Goal: Information Seeking & Learning: Learn about a topic

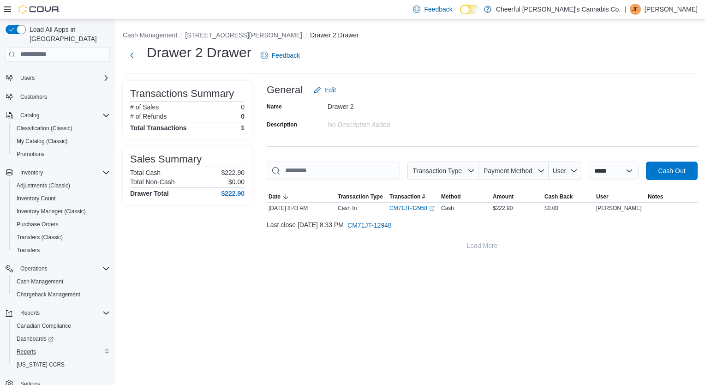
scroll to position [22, 0]
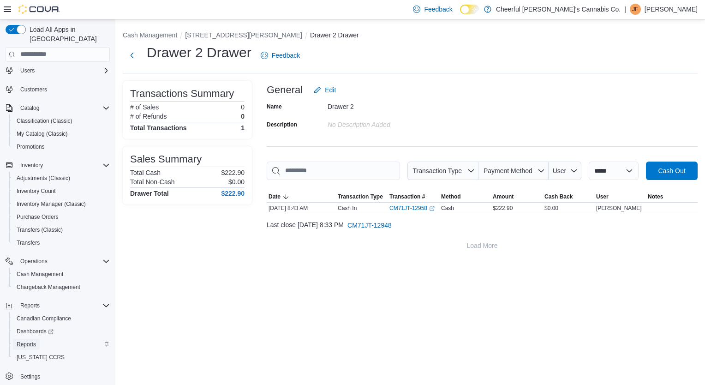
click at [27, 341] on span "Reports" at bounding box center [26, 344] width 19 height 7
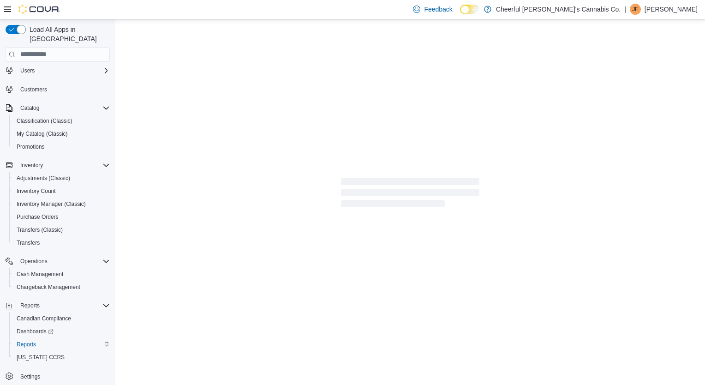
scroll to position [22, 0]
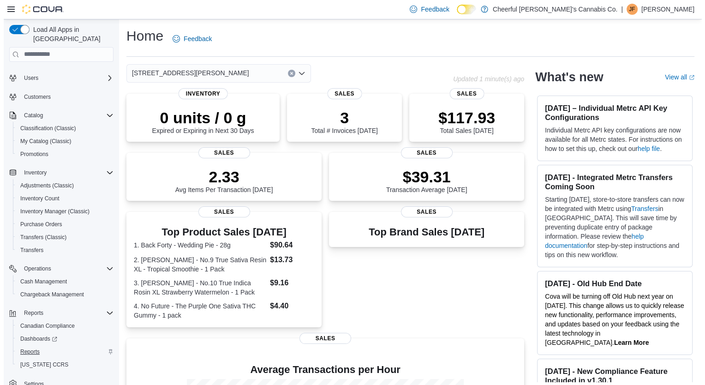
scroll to position [22, 0]
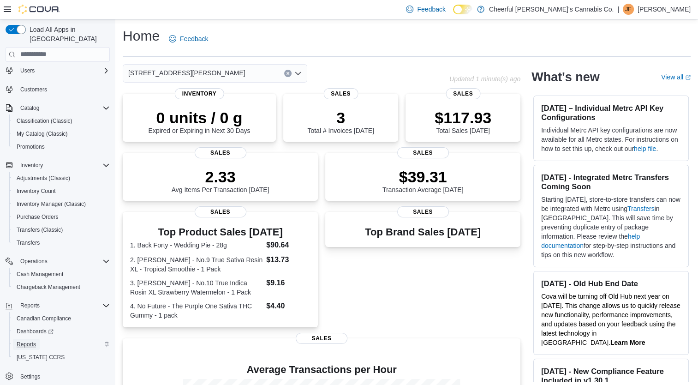
click at [22, 341] on span "Reports" at bounding box center [26, 344] width 19 height 7
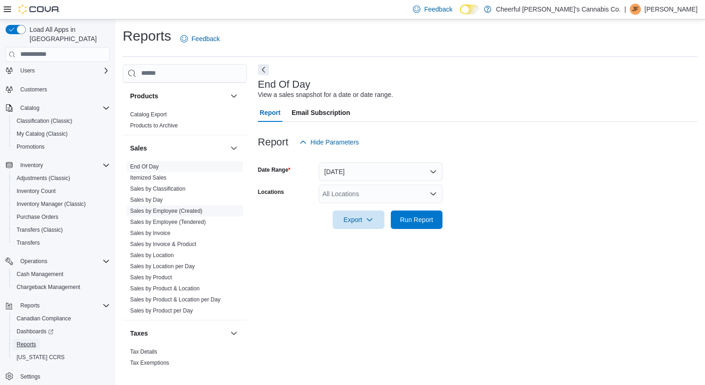
scroll to position [707, 0]
click at [161, 273] on link "Sales by Product" at bounding box center [151, 276] width 42 height 6
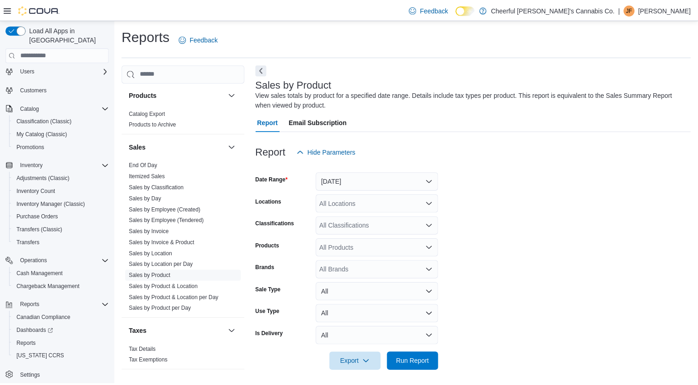
scroll to position [5, 0]
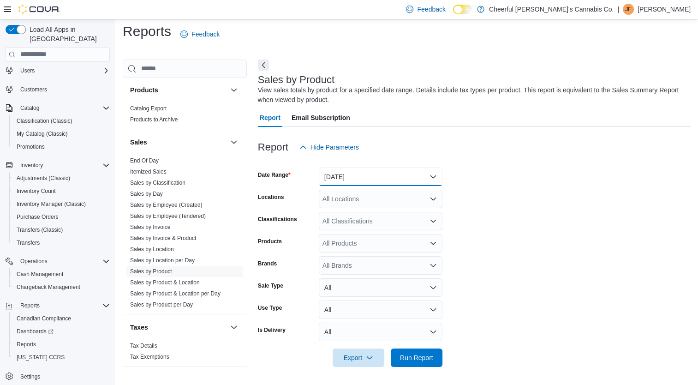
click at [390, 173] on button "[DATE]" at bounding box center [381, 177] width 124 height 18
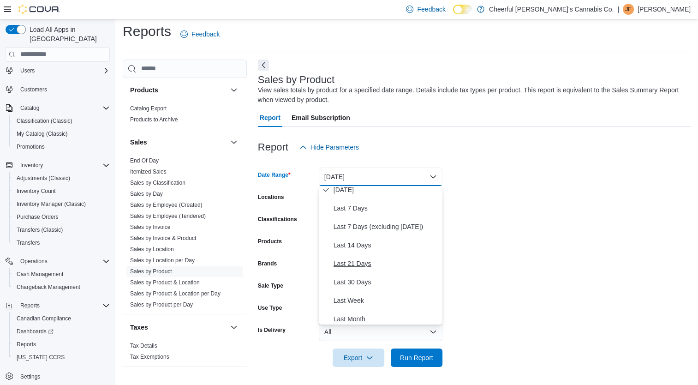
scroll to position [92, 0]
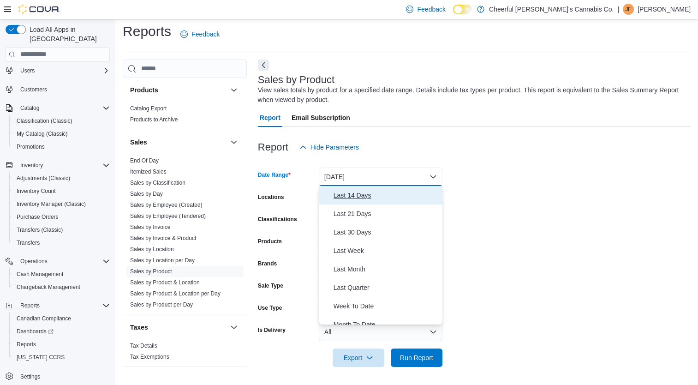
click at [362, 197] on span "Last 14 Days" at bounding box center [386, 195] width 105 height 11
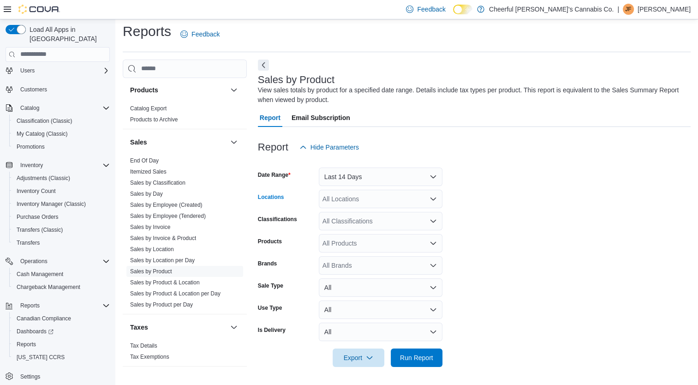
click at [362, 197] on div "All Locations" at bounding box center [381, 199] width 124 height 18
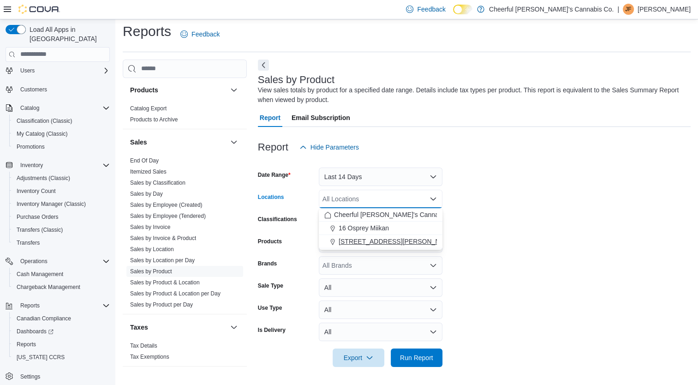
click at [356, 241] on span "[STREET_ADDRESS][PERSON_NAME]" at bounding box center [397, 241] width 117 height 9
click at [356, 241] on div "All Products" at bounding box center [381, 243] width 124 height 18
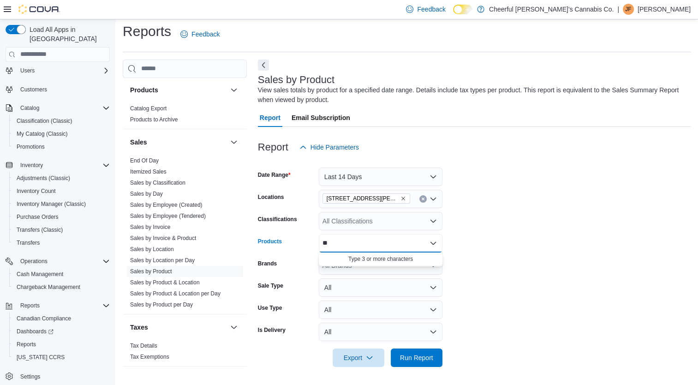
type input "*"
click at [372, 223] on div "All Classifications" at bounding box center [381, 221] width 124 height 18
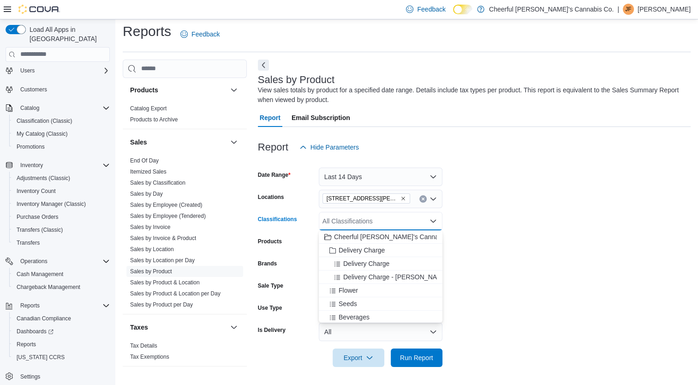
type input "*"
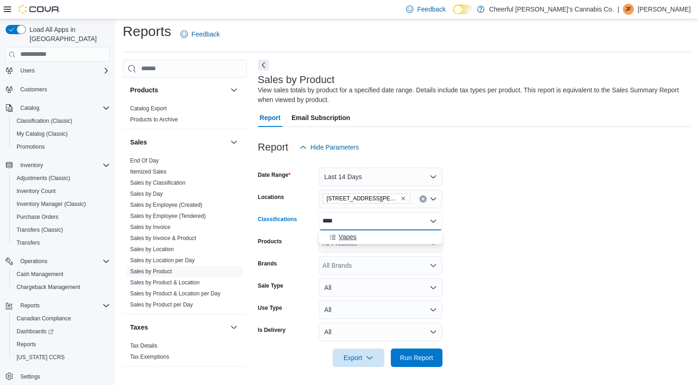
type input "****"
click at [366, 237] on div "Vapes" at bounding box center [381, 236] width 113 height 9
click at [592, 228] on form "Date Range Last 14 Days Locations 35 [PERSON_NAME][GEOGRAPHIC_DATA] Classificat…" at bounding box center [474, 262] width 433 height 211
click at [415, 355] on span "Run Report" at bounding box center [416, 357] width 33 height 9
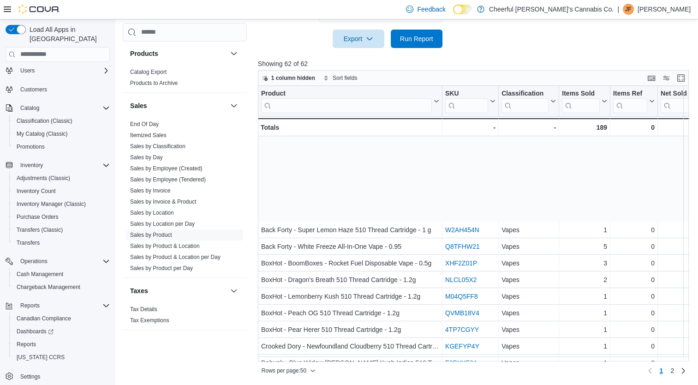
scroll to position [231, 0]
